Goal: Task Accomplishment & Management: Manage account settings

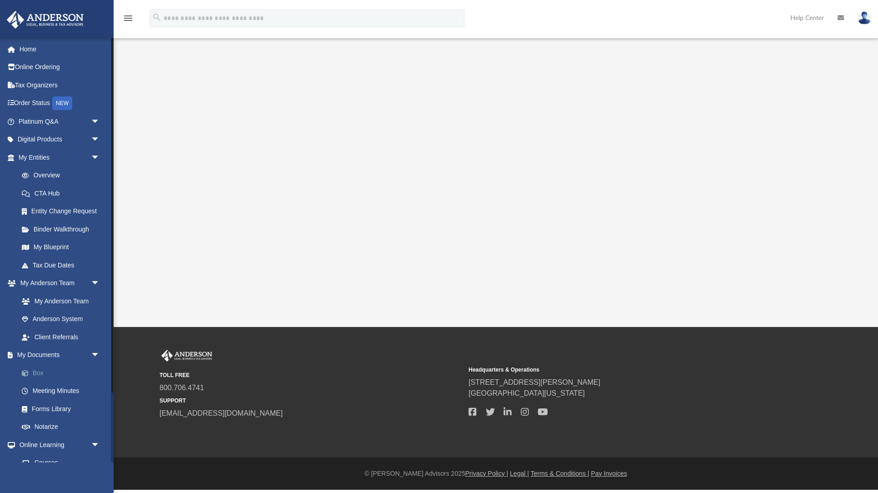
click at [39, 373] on link "Box" at bounding box center [63, 373] width 101 height 18
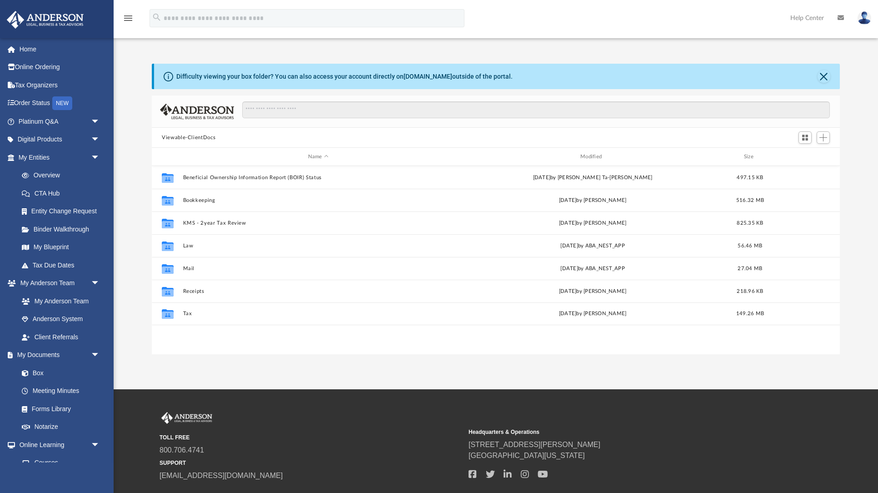
scroll to position [206, 688]
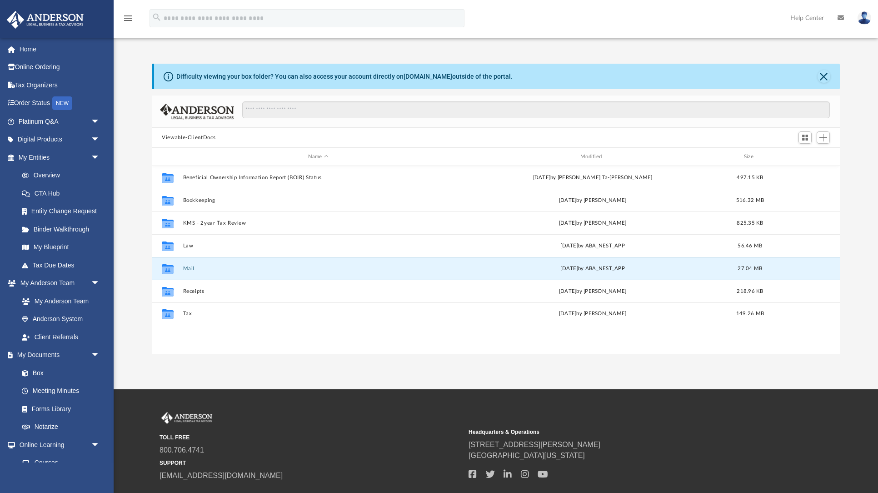
click at [186, 269] on button "Mail" at bounding box center [318, 269] width 271 height 6
click at [190, 268] on button "Mail" at bounding box center [318, 269] width 271 height 6
click at [190, 269] on button "Mail" at bounding box center [318, 269] width 271 height 6
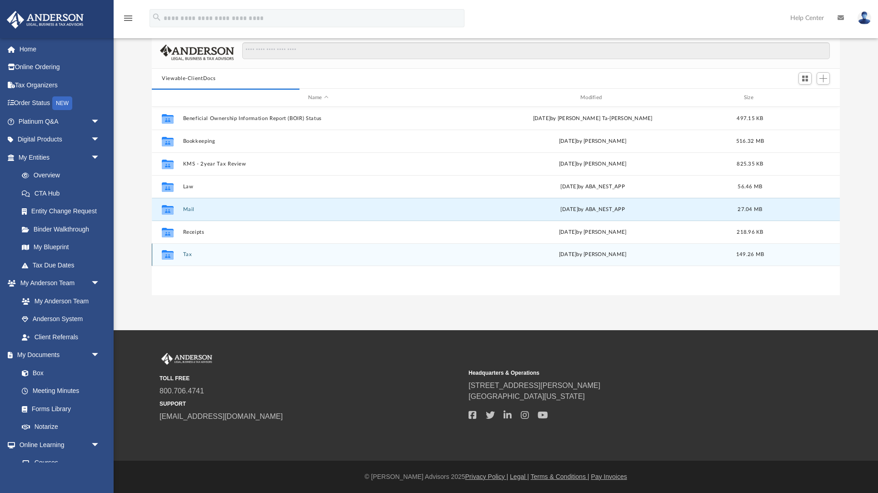
click at [188, 255] on button "Tax" at bounding box center [318, 254] width 271 height 6
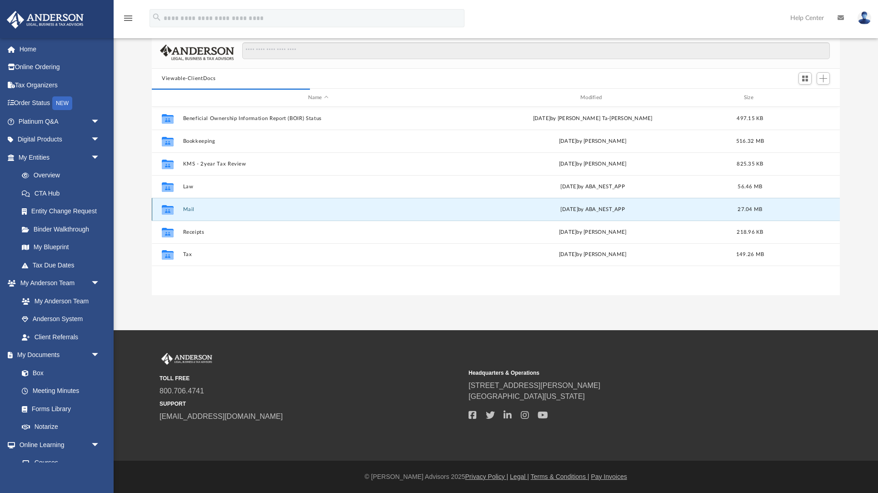
click at [189, 210] on button "Mail" at bounding box center [318, 209] width 271 height 6
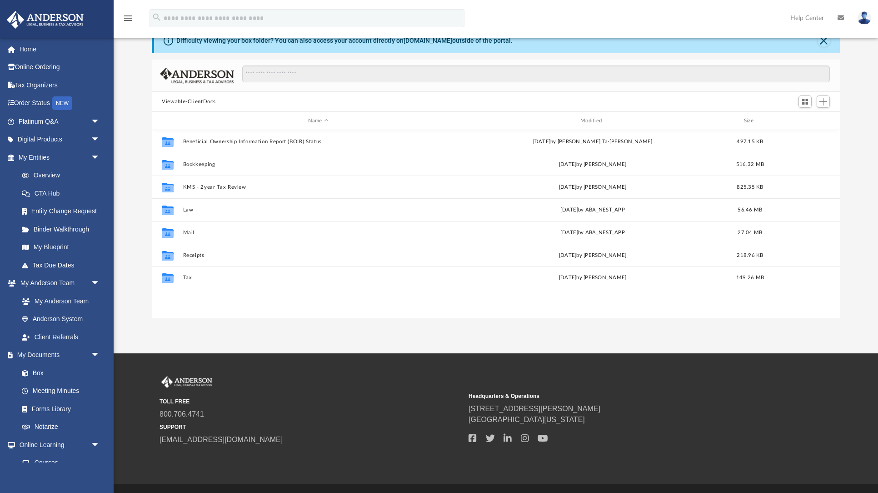
scroll to position [206, 688]
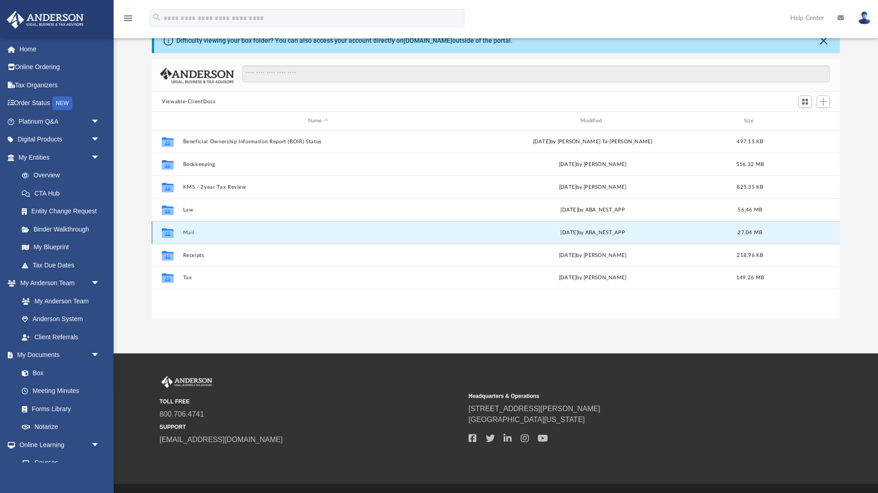
click at [190, 232] on button "Mail" at bounding box center [318, 233] width 271 height 6
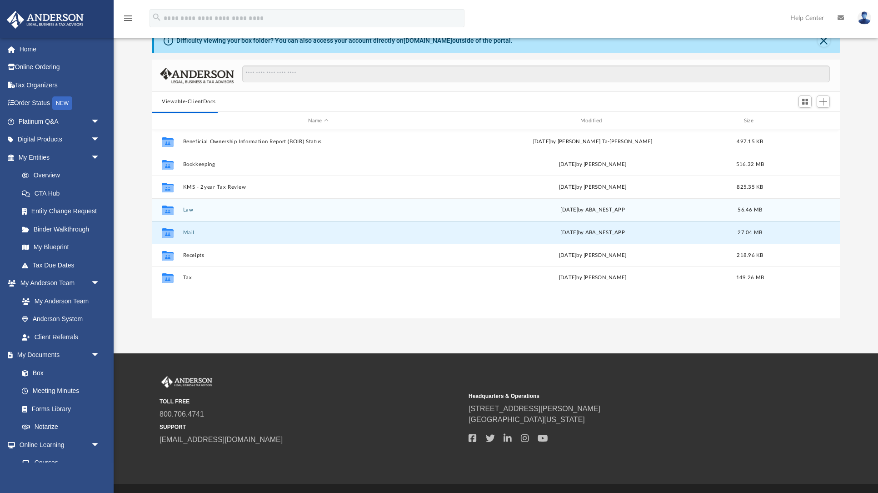
click at [188, 208] on button "Law" at bounding box center [318, 210] width 271 height 6
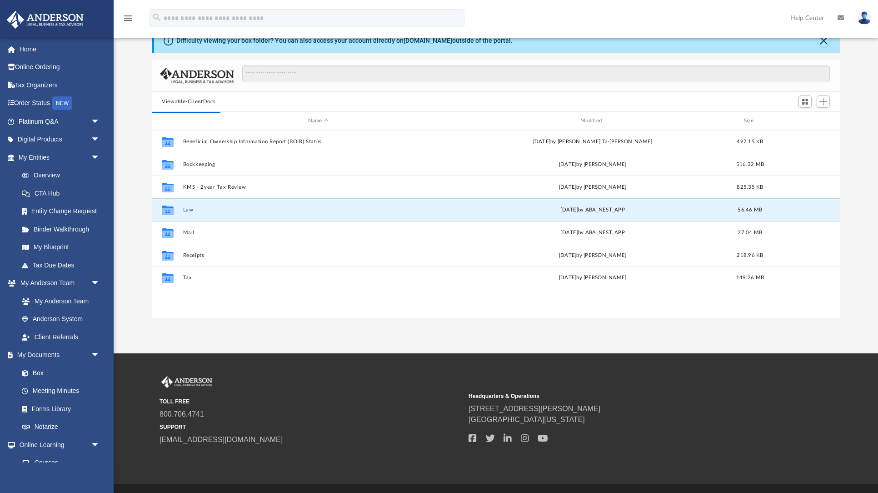
click at [188, 208] on button "Law" at bounding box center [318, 210] width 271 height 6
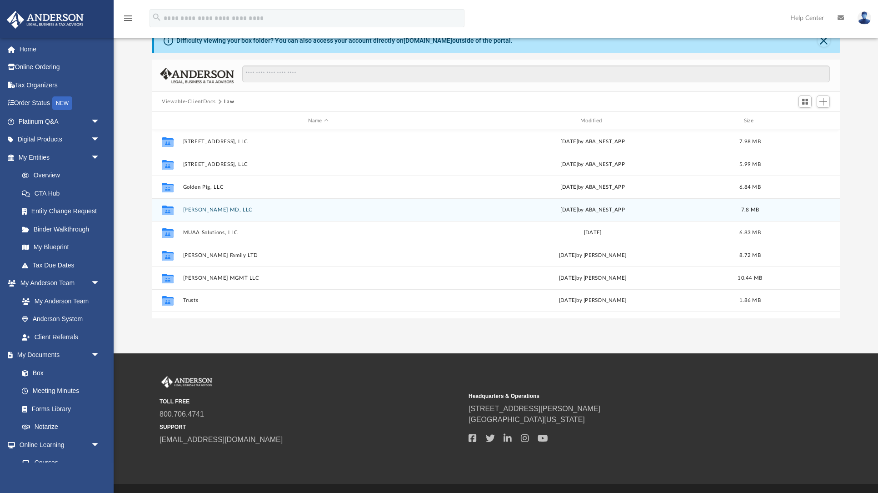
click at [169, 210] on icon "grid" at bounding box center [168, 210] width 12 height 7
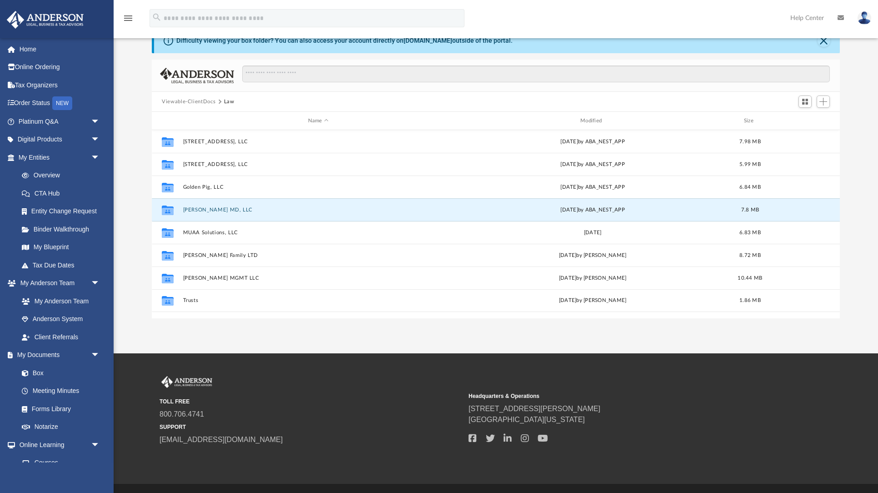
click at [189, 100] on button "Viewable-ClientDocs" at bounding box center [189, 102] width 54 height 8
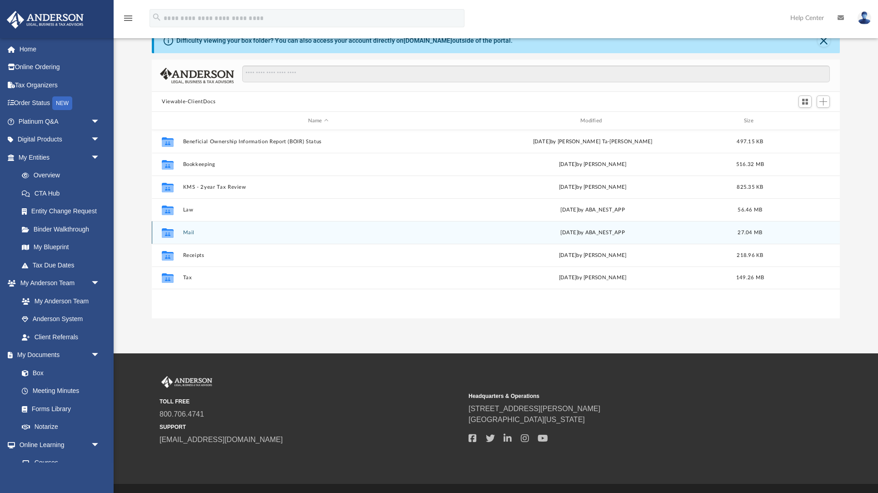
click at [167, 234] on icon "grid" at bounding box center [168, 233] width 12 height 10
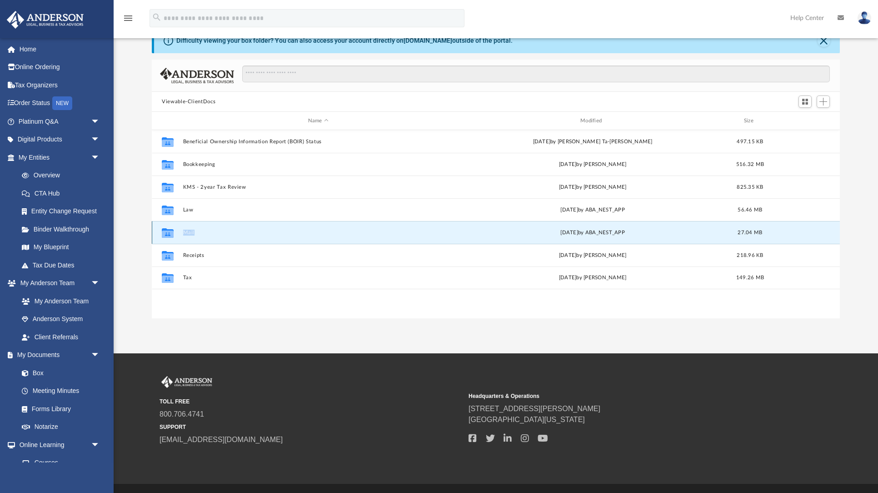
click at [167, 234] on icon "grid" at bounding box center [168, 233] width 12 height 10
click at [167, 234] on icon "grid" at bounding box center [168, 233] width 12 height 7
click at [193, 232] on button "Mail" at bounding box center [318, 233] width 271 height 6
click at [561, 232] on span "[DATE]" at bounding box center [570, 232] width 18 height 5
drag, startPoint x: 433, startPoint y: 236, endPoint x: 306, endPoint y: 238, distance: 126.4
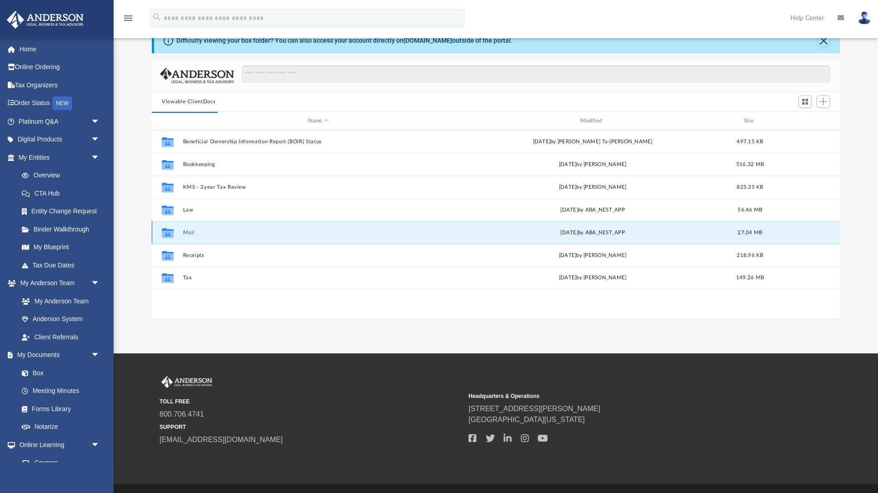
click at [413, 236] on div "Collaborated Folder Mail [DATE] by ABA_NEST_APP 27.04 MB" at bounding box center [496, 232] width 688 height 23
click at [186, 231] on button "Mail" at bounding box center [318, 233] width 271 height 6
click at [190, 232] on button "Mail" at bounding box center [318, 233] width 271 height 6
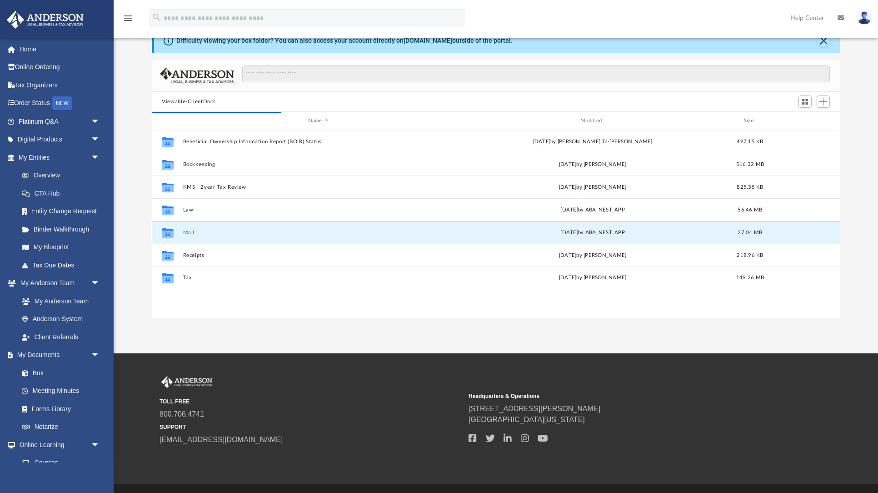
click at [190, 232] on button "Mail" at bounding box center [318, 233] width 271 height 6
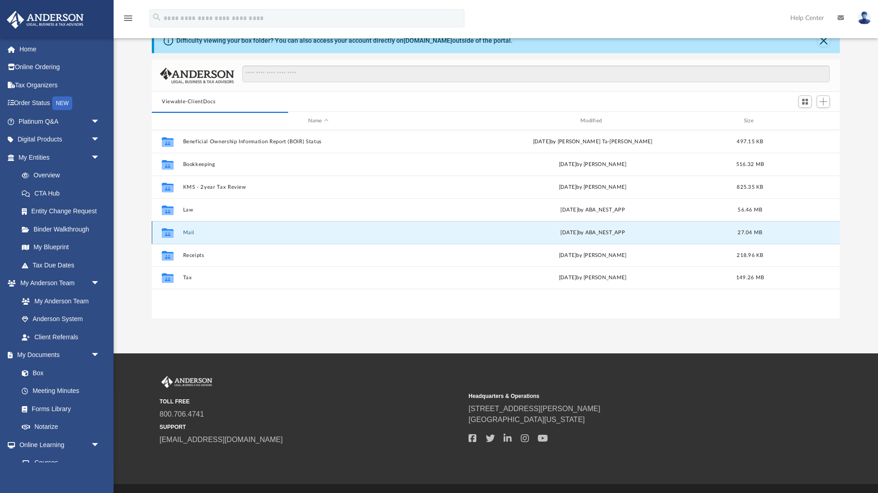
click at [190, 232] on button "Mail" at bounding box center [318, 233] width 271 height 6
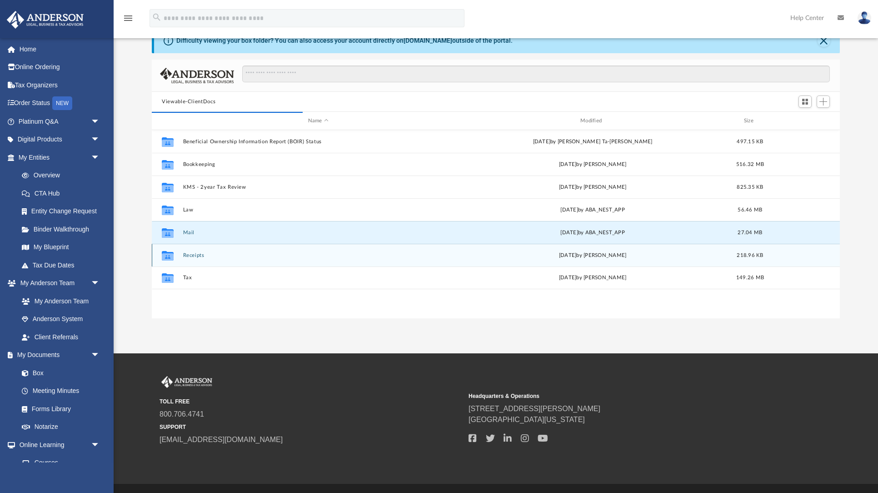
click at [192, 258] on div "Collaborated Folder Receipts [DATE] by [PERSON_NAME] 218.96 KB" at bounding box center [496, 255] width 688 height 23
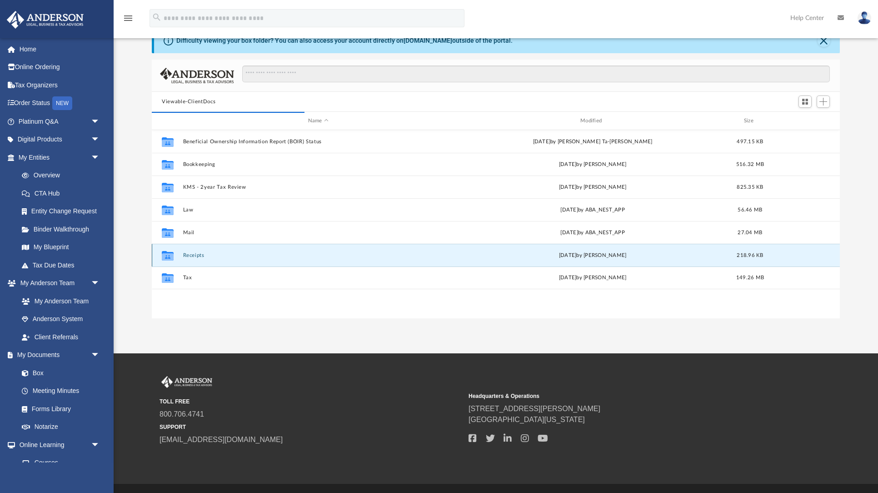
click at [192, 258] on div "Collaborated Folder Receipts [DATE] by [PERSON_NAME] 218.96 KB" at bounding box center [496, 255] width 688 height 23
click at [187, 281] on div "Collaborated Folder Tax [DATE] by [PERSON_NAME] 149.26 MB" at bounding box center [496, 277] width 688 height 23
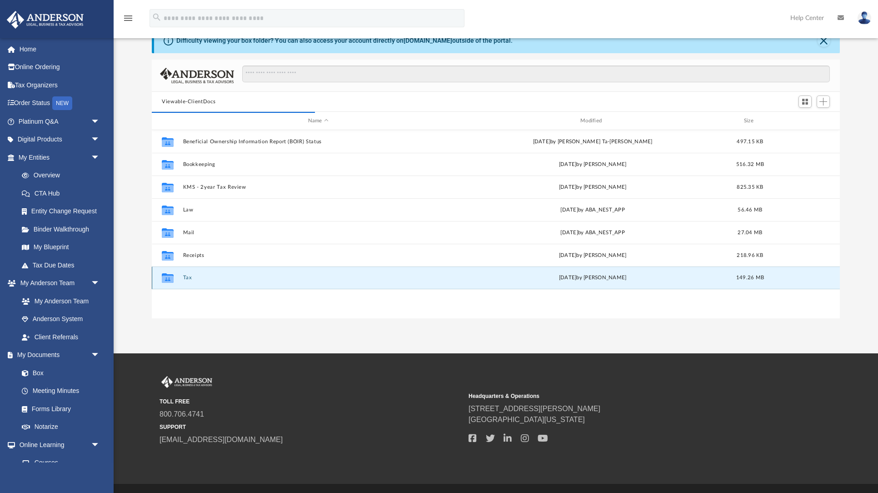
click at [187, 281] on div "Collaborated Folder Tax [DATE] by [PERSON_NAME] 149.26 MB" at bounding box center [496, 277] width 688 height 23
click at [171, 279] on icon "grid" at bounding box center [168, 279] width 12 height 7
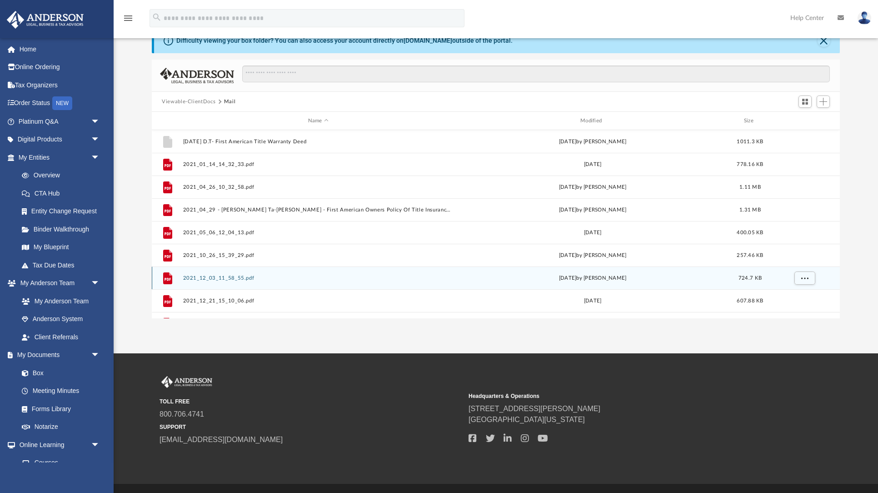
click at [182, 99] on button "Viewable-ClientDocs" at bounding box center [189, 102] width 54 height 8
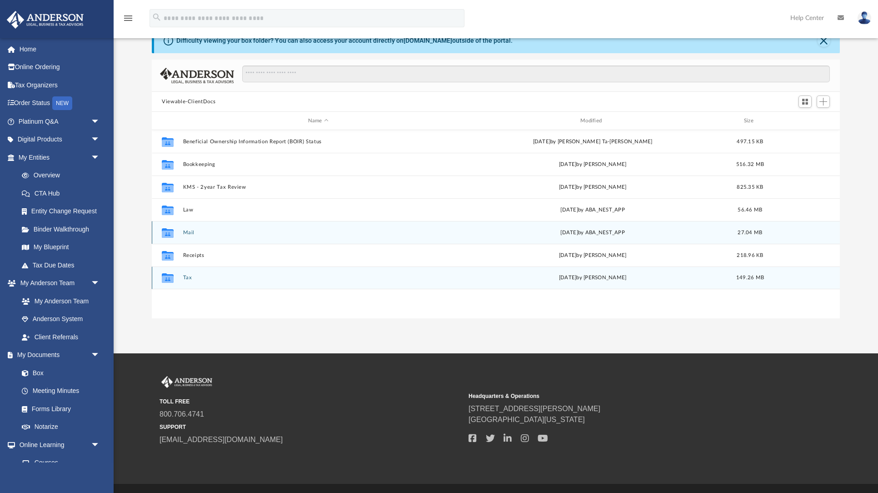
click at [167, 234] on icon "grid" at bounding box center [168, 233] width 12 height 10
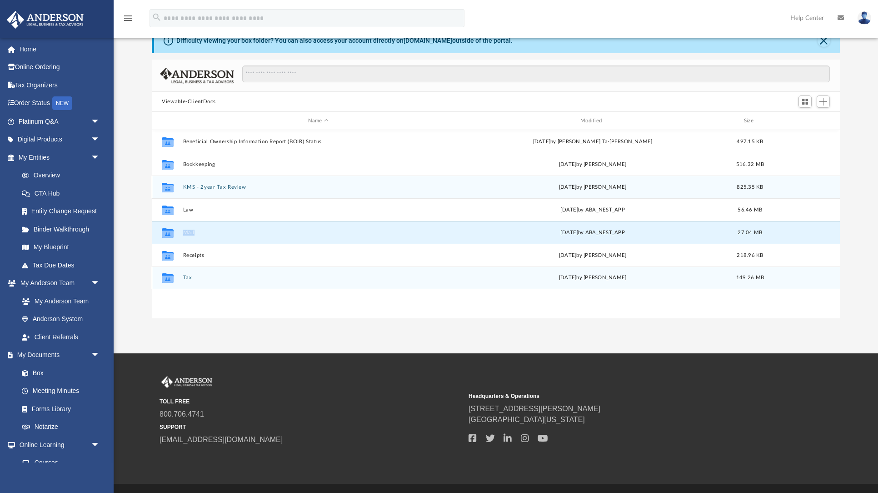
click at [220, 189] on button "KMS - 2year Tax Review" at bounding box center [318, 187] width 271 height 6
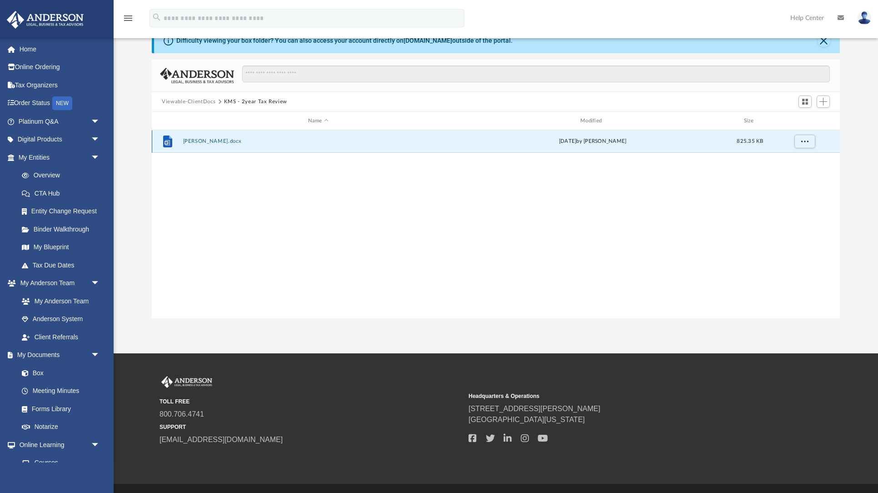
click at [210, 139] on button "[PERSON_NAME].docx" at bounding box center [318, 141] width 271 height 6
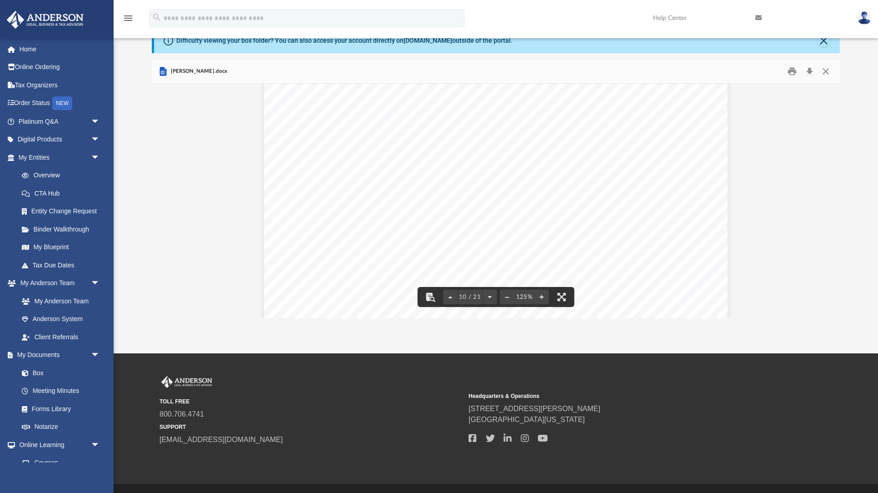
scroll to position [5472, 0]
click at [825, 66] on button "Close" at bounding box center [826, 72] width 16 height 14
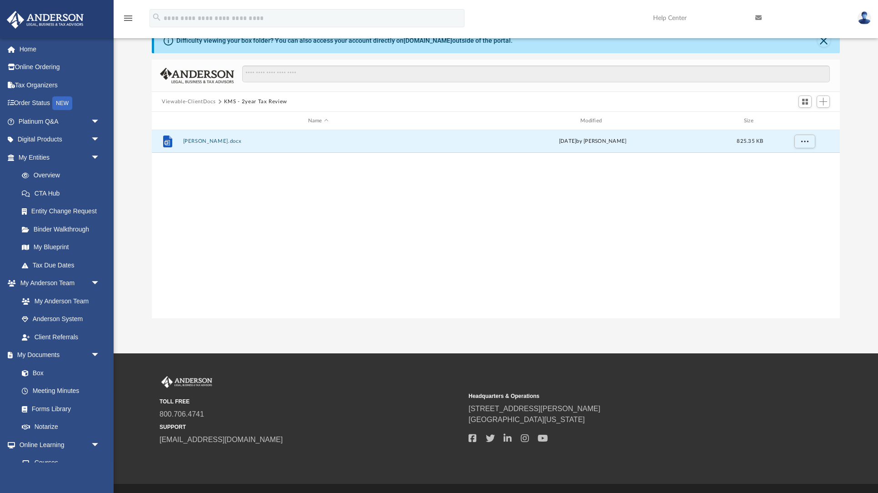
click at [174, 102] on button "Viewable-ClientDocs" at bounding box center [189, 102] width 54 height 8
